Goal: Task Accomplishment & Management: Complete application form

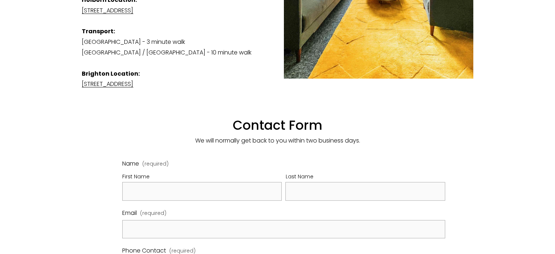
scroll to position [328, 0]
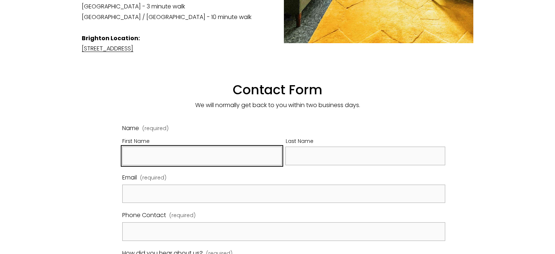
drag, startPoint x: 209, startPoint y: 137, endPoint x: 211, endPoint y: 147, distance: 10.4
click at [209, 146] on input "First Name" at bounding box center [202, 155] width 160 height 19
type input "[PERSON_NAME]"
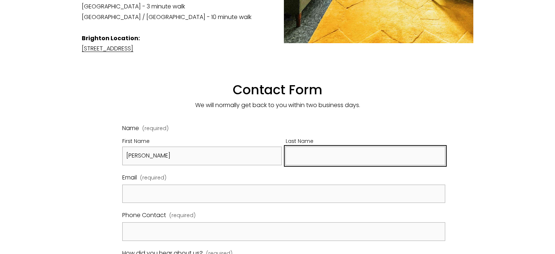
type input "[PERSON_NAME]"
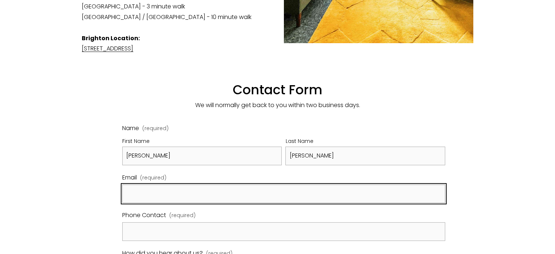
type input "[PERSON_NAME][EMAIL_ADDRESS][DOMAIN_NAME]"
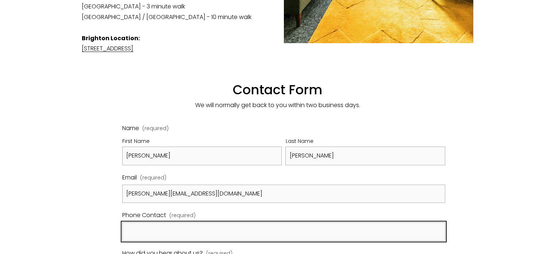
type input "6108987250"
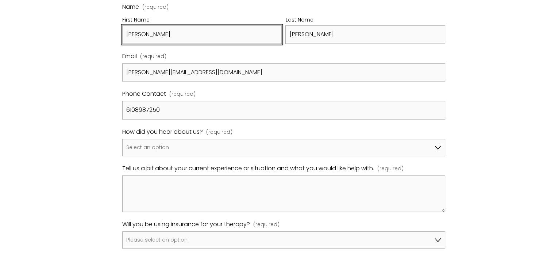
scroll to position [474, 0]
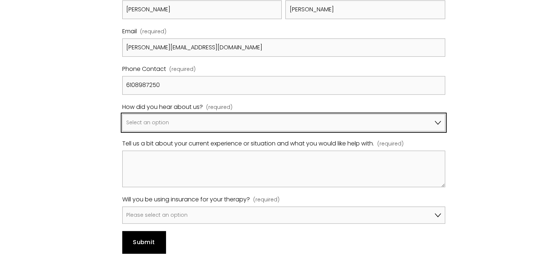
click at [198, 114] on select "Select an option Google A friend/family member told me about you I've been refe…" at bounding box center [283, 123] width 323 height 18
select select "Google"
click at [122, 114] on select "Select an option Google A friend/family member told me about you I've been refe…" at bounding box center [283, 123] width 323 height 18
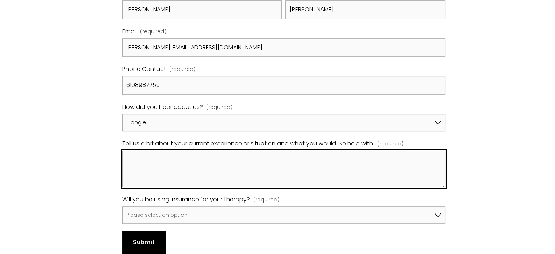
click at [241, 171] on textarea "Tell us a bit about your current experience or situation and what you would lik…" at bounding box center [283, 168] width 323 height 36
paste textarea "Hi, Traveling is one of life’s greatest joys, and with a little planning, senio…"
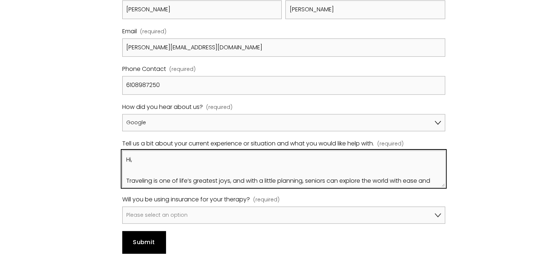
scroll to position [166, 0]
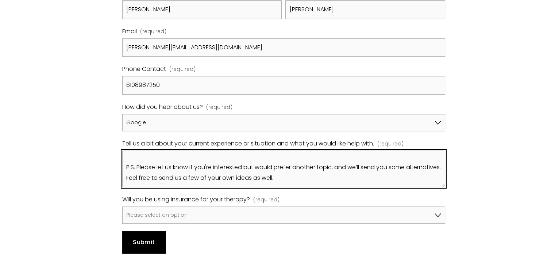
type textarea "Hi, Traveling is one of life’s greatest joys, and with a little planning, senio…"
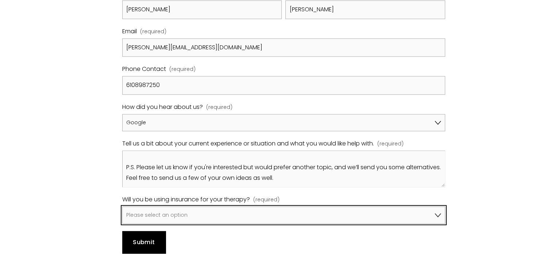
click at [192, 206] on select "Please select an option No, I won't be using insurance Yes, I will be using Avi…" at bounding box center [283, 215] width 323 height 18
select select "Yes, I will be using another insurer"
click at [122, 206] on select "Please select an option No, I won't be using insurance Yes, I will be using Avi…" at bounding box center [283, 215] width 323 height 18
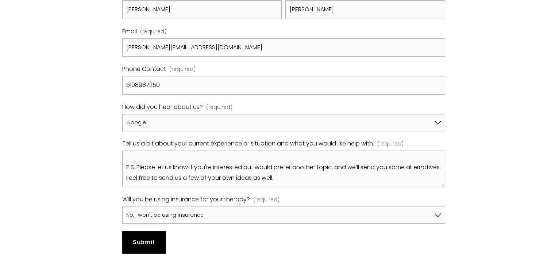
drag, startPoint x: 152, startPoint y: 231, endPoint x: 152, endPoint y: 132, distance: 98.9
click at [152, 231] on button "Submit Submit" at bounding box center [143, 242] width 43 height 22
